Goal: Check status

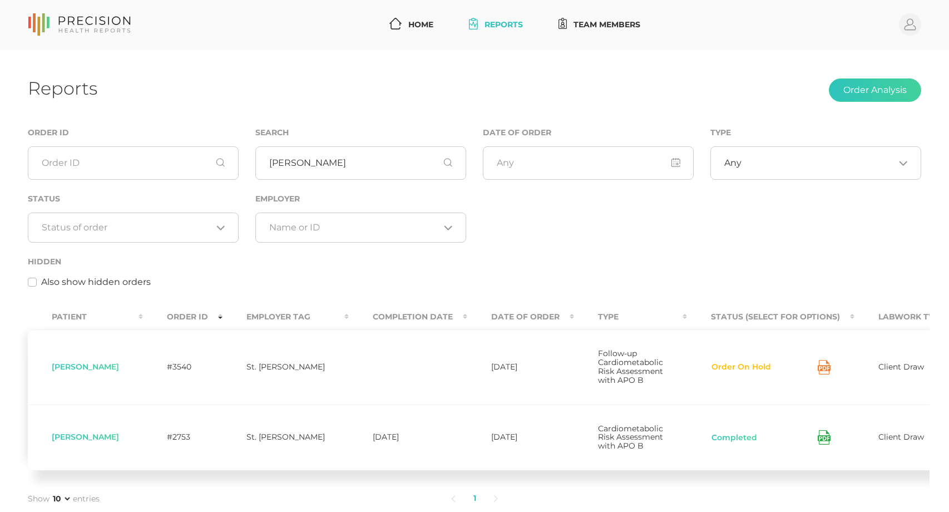
scroll to position [56, 0]
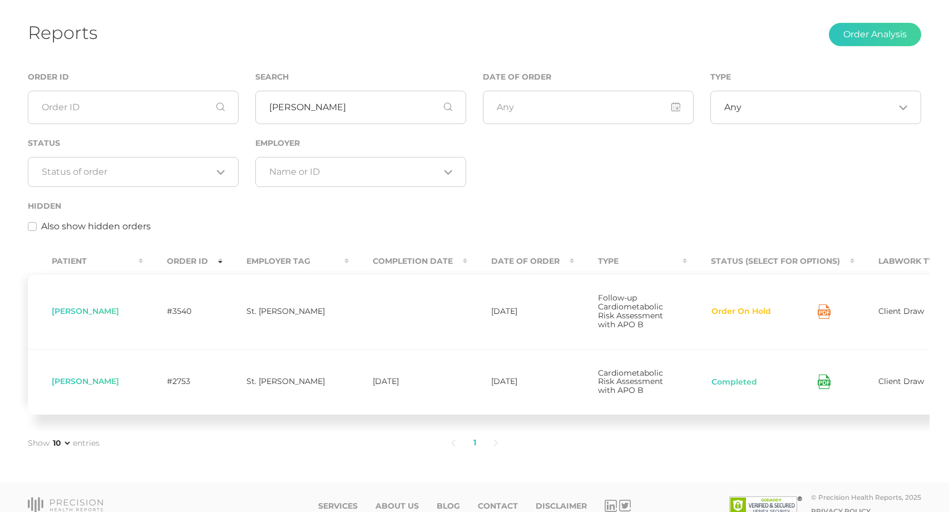
click at [817, 317] on icon at bounding box center [823, 311] width 13 height 14
click at [711, 317] on button "Order On Hold" at bounding box center [741, 311] width 61 height 11
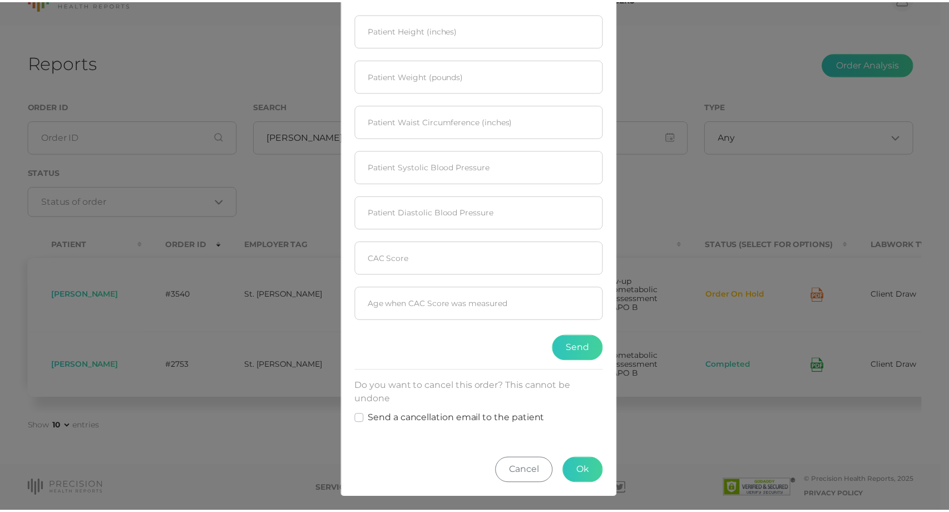
scroll to position [142, 0]
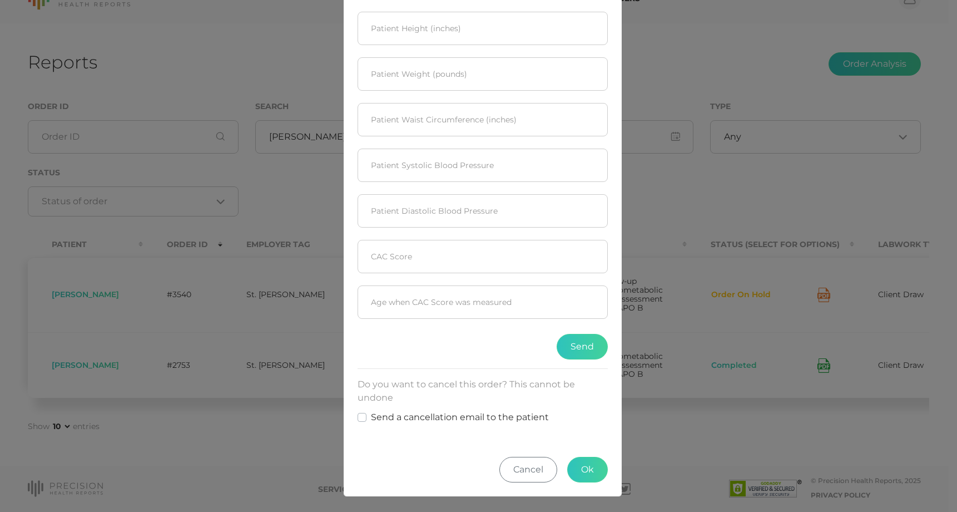
click at [371, 417] on label "Send a cancellation email to the patient" at bounding box center [460, 416] width 178 height 13
click at [359, 417] on input "Send a cancellation email to the patient" at bounding box center [362, 415] width 9 height 11
checkbox input "true"
click at [519, 470] on button "Cancel" at bounding box center [528, 469] width 58 height 26
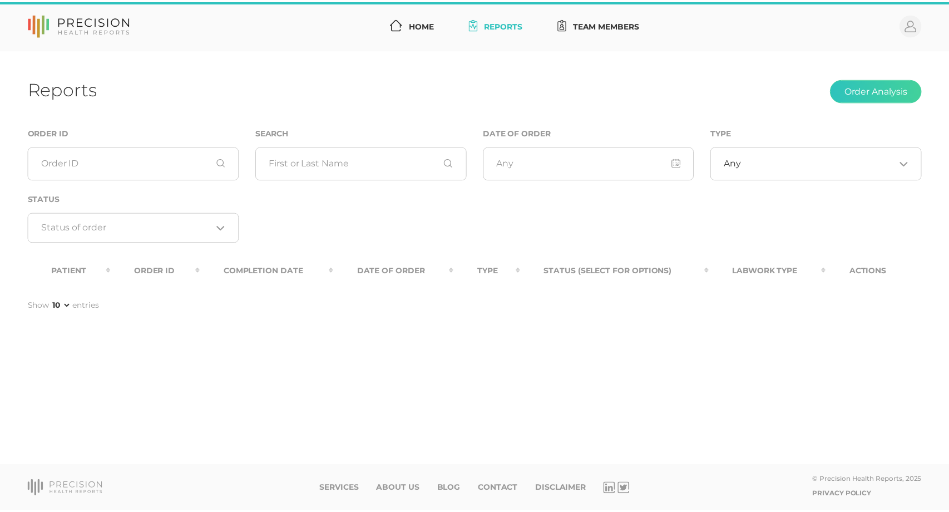
scroll to position [52, 0]
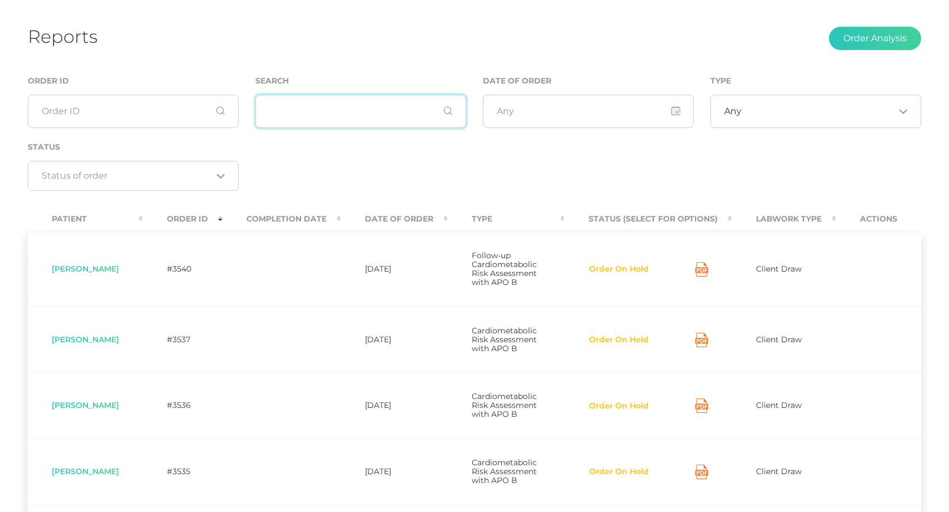
click at [344, 116] on input "text" at bounding box center [360, 111] width 211 height 33
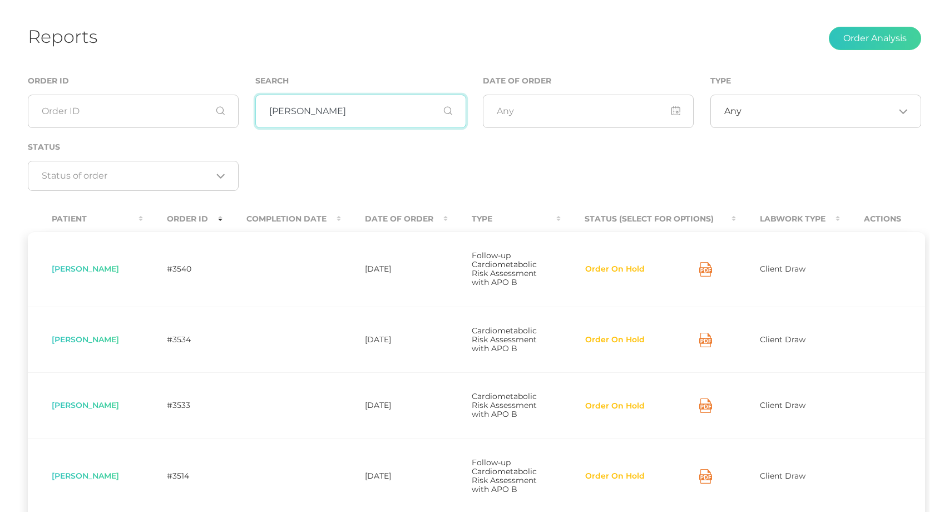
type input "[PERSON_NAME]"
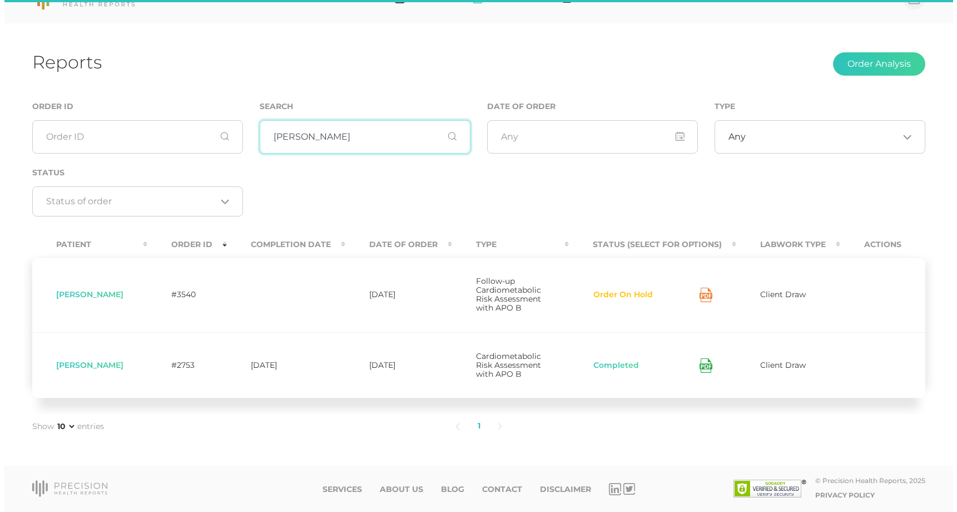
scroll to position [26, 0]
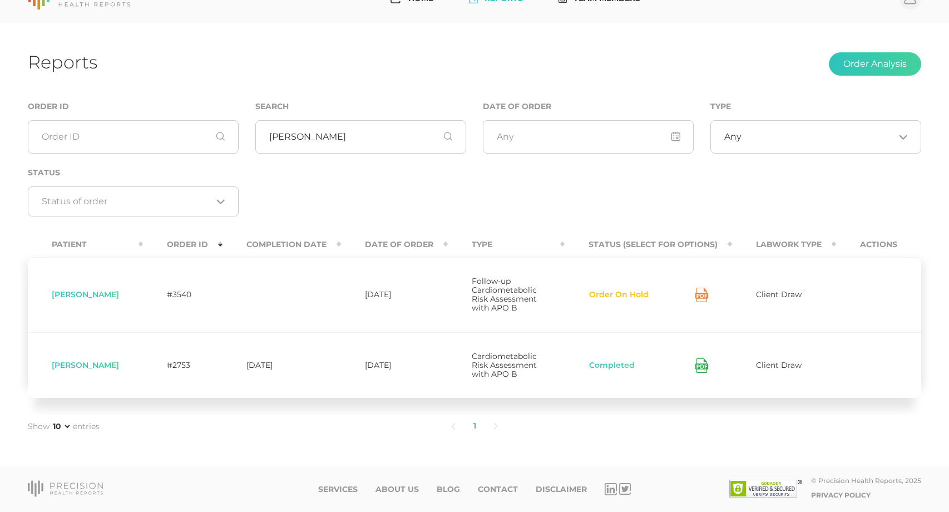
click at [624, 290] on button "Order On Hold" at bounding box center [618, 294] width 61 height 11
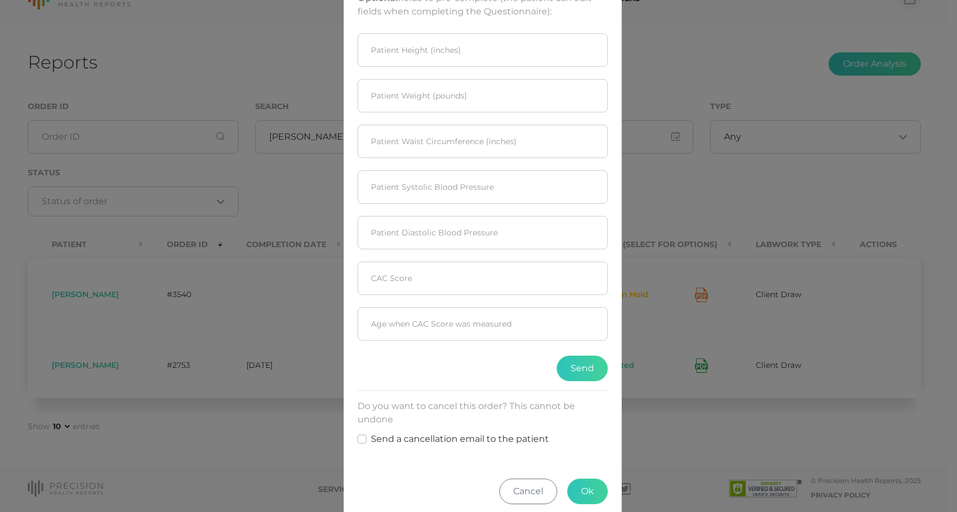
scroll to position [142, 0]
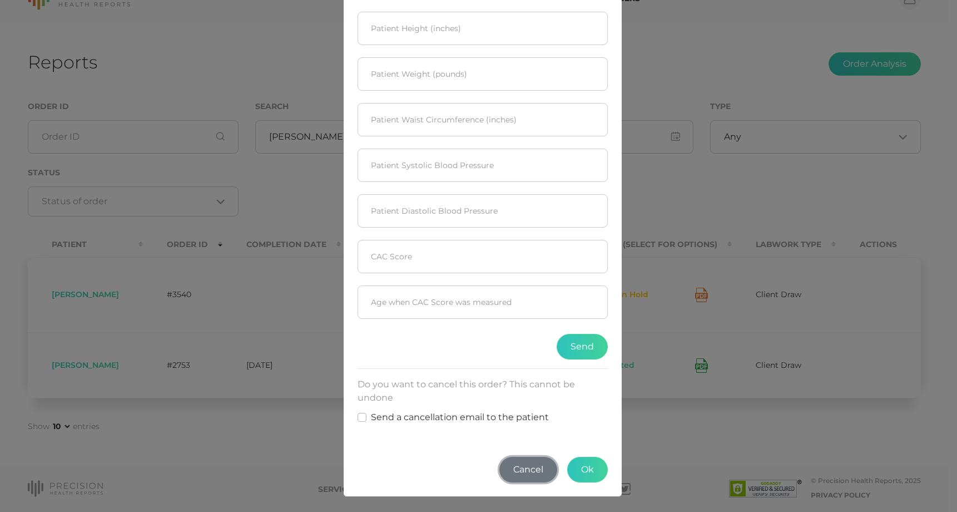
click at [517, 474] on button "Cancel" at bounding box center [528, 469] width 58 height 26
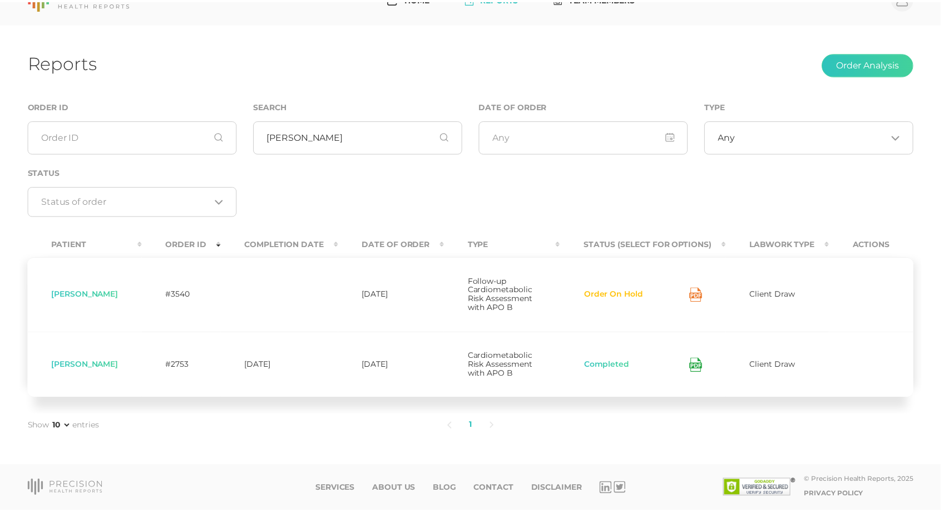
scroll to position [8, 0]
